Goal: Navigation & Orientation: Find specific page/section

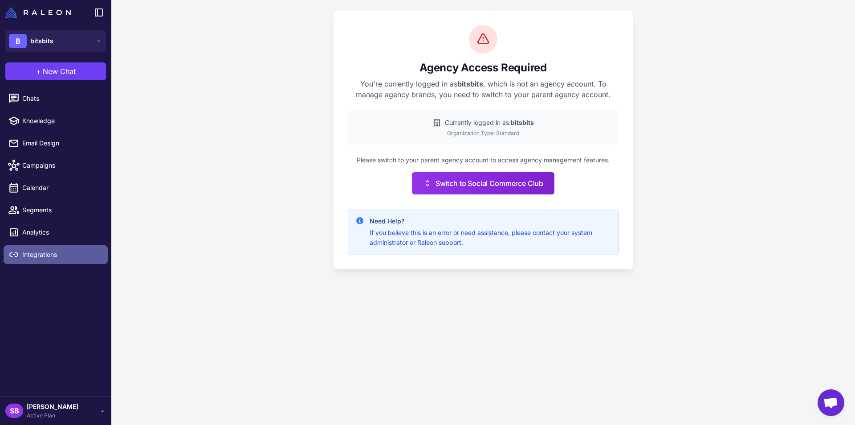
click at [45, 252] on span "Integrations" at bounding box center [61, 254] width 78 height 10
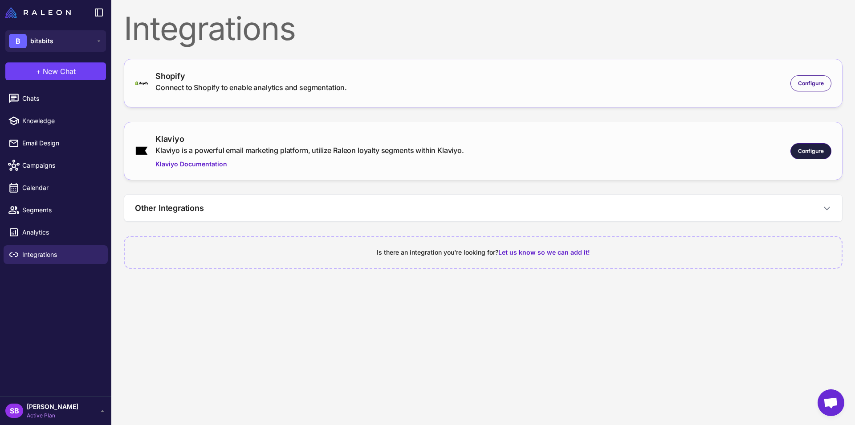
click at [815, 149] on span "Configure" at bounding box center [811, 151] width 26 height 8
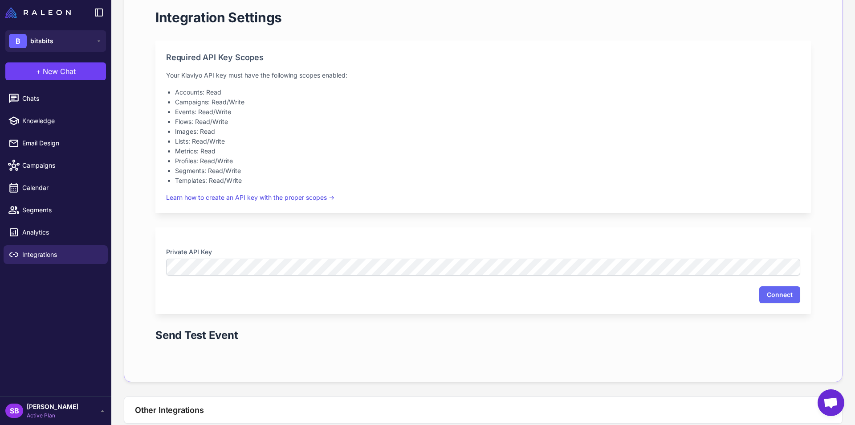
scroll to position [178, 0]
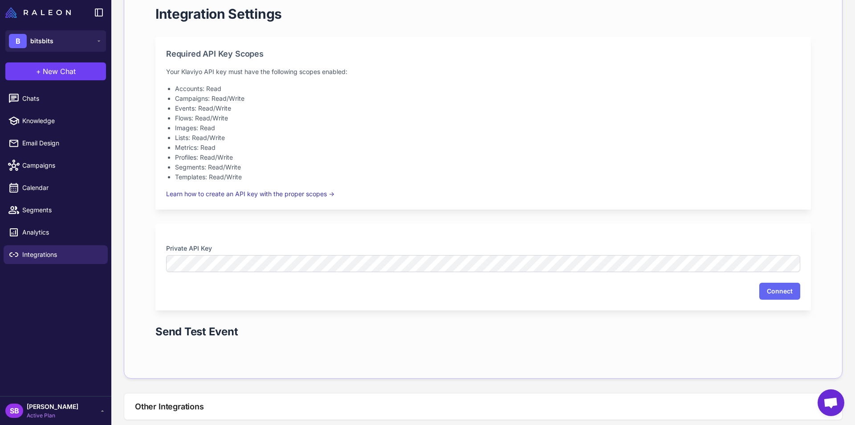
click at [270, 194] on link "Learn how to create an API key with the proper scopes →" at bounding box center [250, 194] width 168 height 8
click at [776, 290] on button "Connect" at bounding box center [780, 290] width 41 height 17
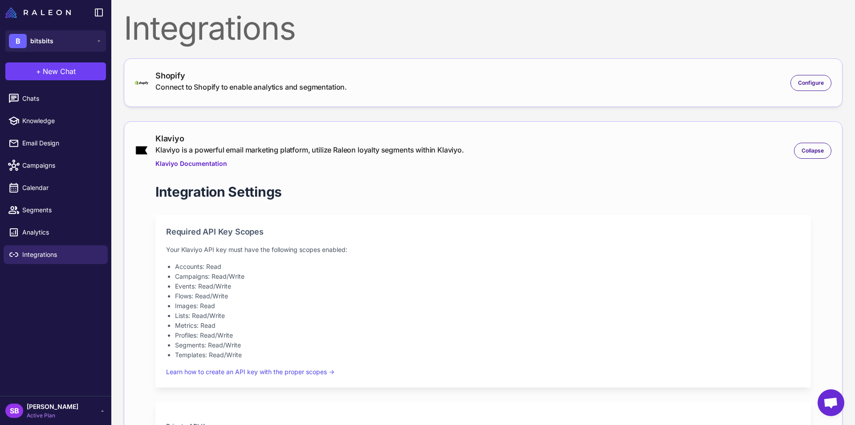
scroll to position [0, 0]
click at [51, 232] on span "Analytics" at bounding box center [61, 232] width 78 height 10
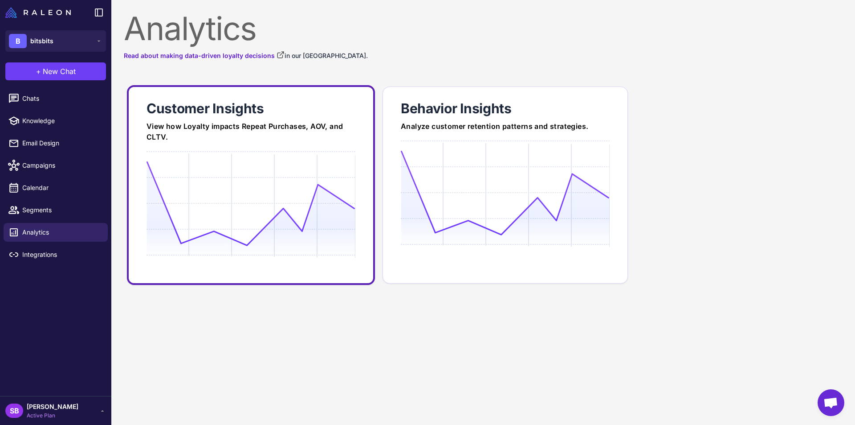
click at [163, 114] on div "Customer Insights" at bounding box center [251, 108] width 209 height 18
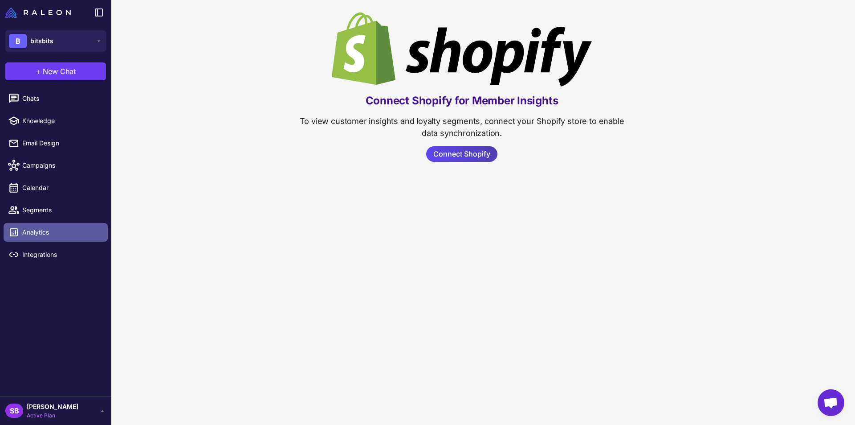
click at [42, 229] on span "Analytics" at bounding box center [61, 232] width 78 height 10
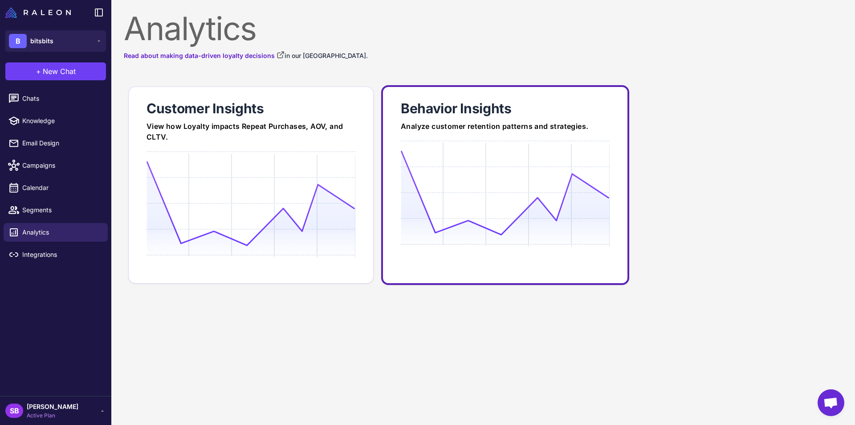
click at [539, 139] on link "Behavior Insights Analyze customer retention patterns and strategies." at bounding box center [505, 185] width 248 height 200
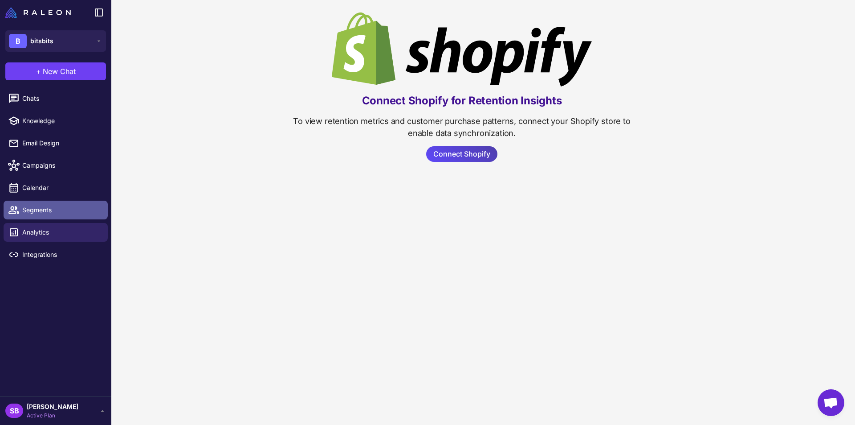
click at [49, 215] on link "Segments" at bounding box center [56, 209] width 104 height 19
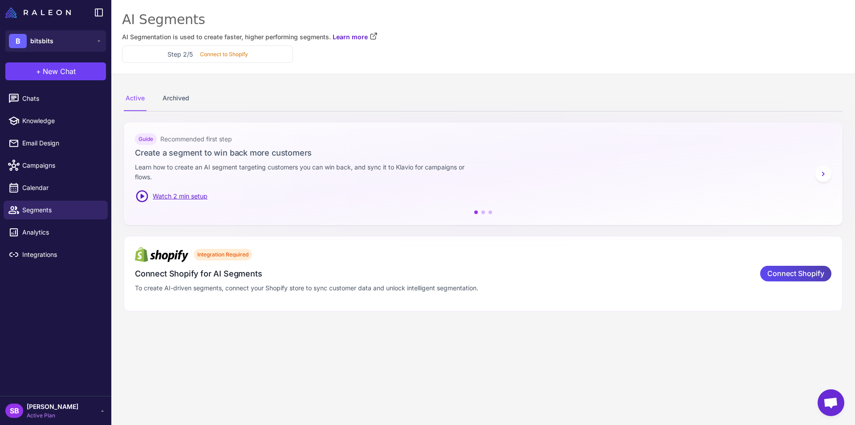
click at [825, 172] on icon at bounding box center [823, 173] width 9 height 9
click at [31, 258] on span "Integrations" at bounding box center [61, 254] width 78 height 10
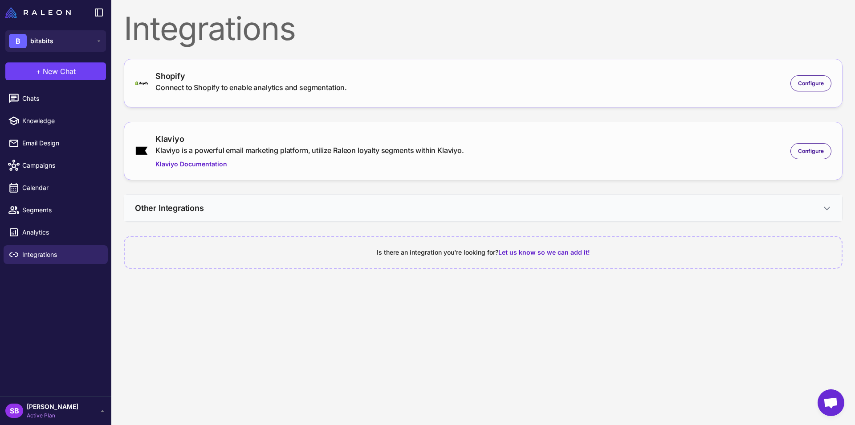
click at [282, 197] on button "Other Integrations" at bounding box center [483, 208] width 718 height 26
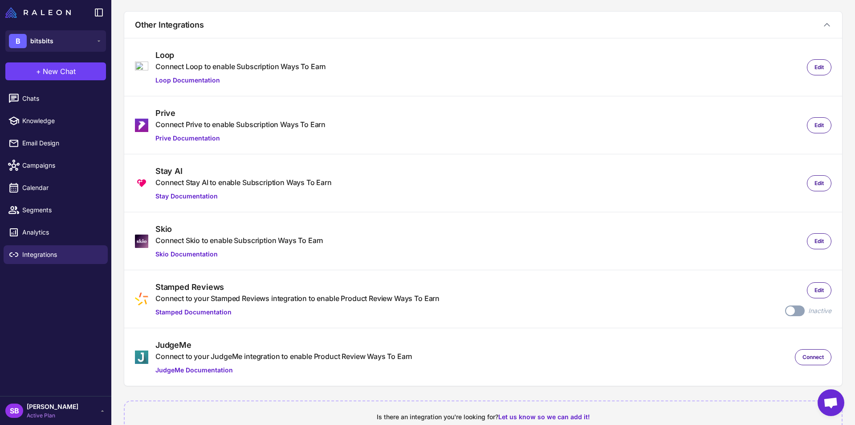
scroll to position [208, 0]
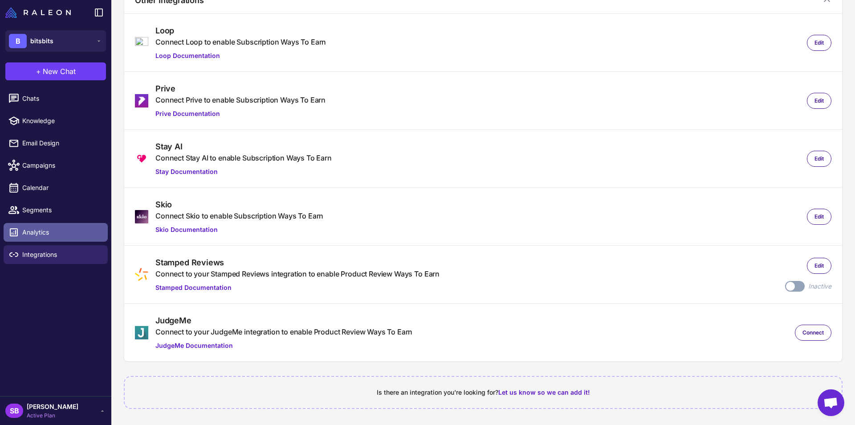
click at [37, 234] on span "Analytics" at bounding box center [61, 232] width 78 height 10
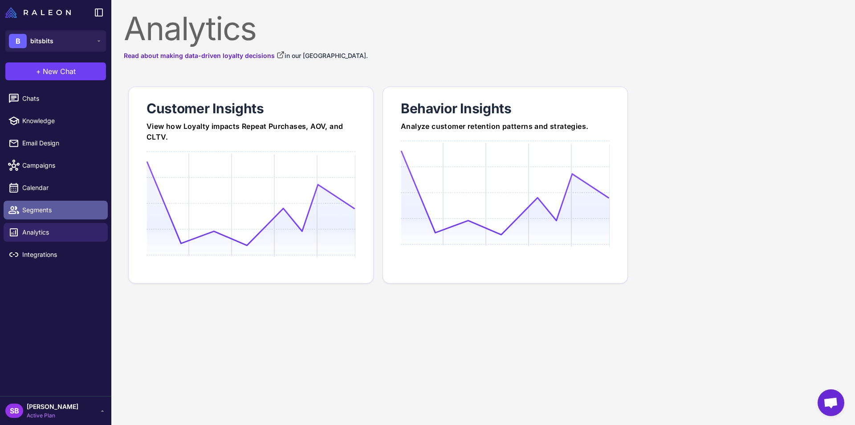
click at [40, 210] on span "Segments" at bounding box center [61, 210] width 78 height 10
